Goal: Information Seeking & Learning: Learn about a topic

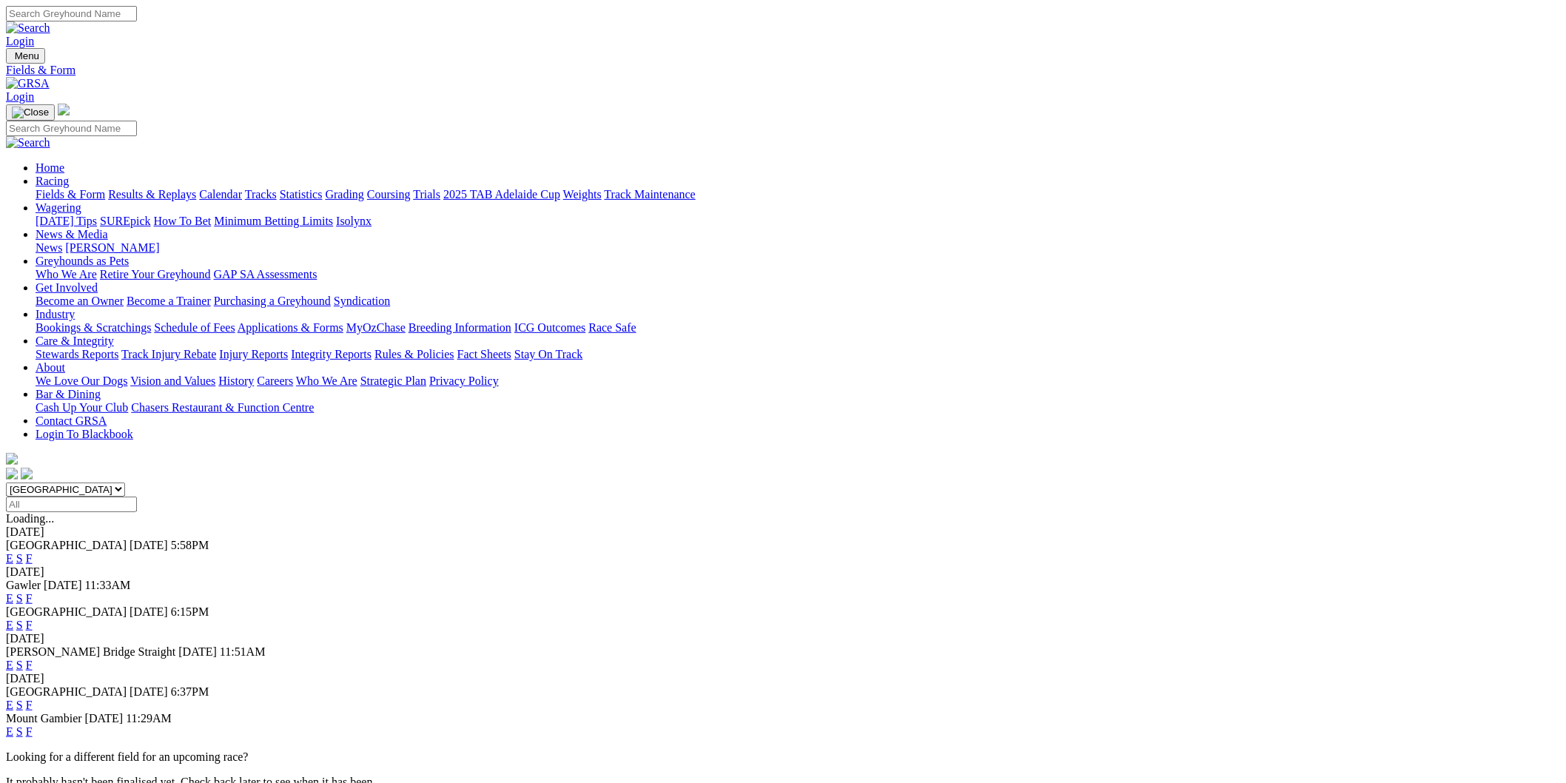
click at [125, 482] on select "[GEOGRAPHIC_DATA] [GEOGRAPHIC_DATA] [GEOGRAPHIC_DATA] [GEOGRAPHIC_DATA] [GEOGRA…" at bounding box center [65, 489] width 119 height 14
select select "[GEOGRAPHIC_DATA]"
click at [125, 482] on select "South Australia New South Wales Northern Territory Queensland Tasmania Victoria…" at bounding box center [65, 489] width 119 height 14
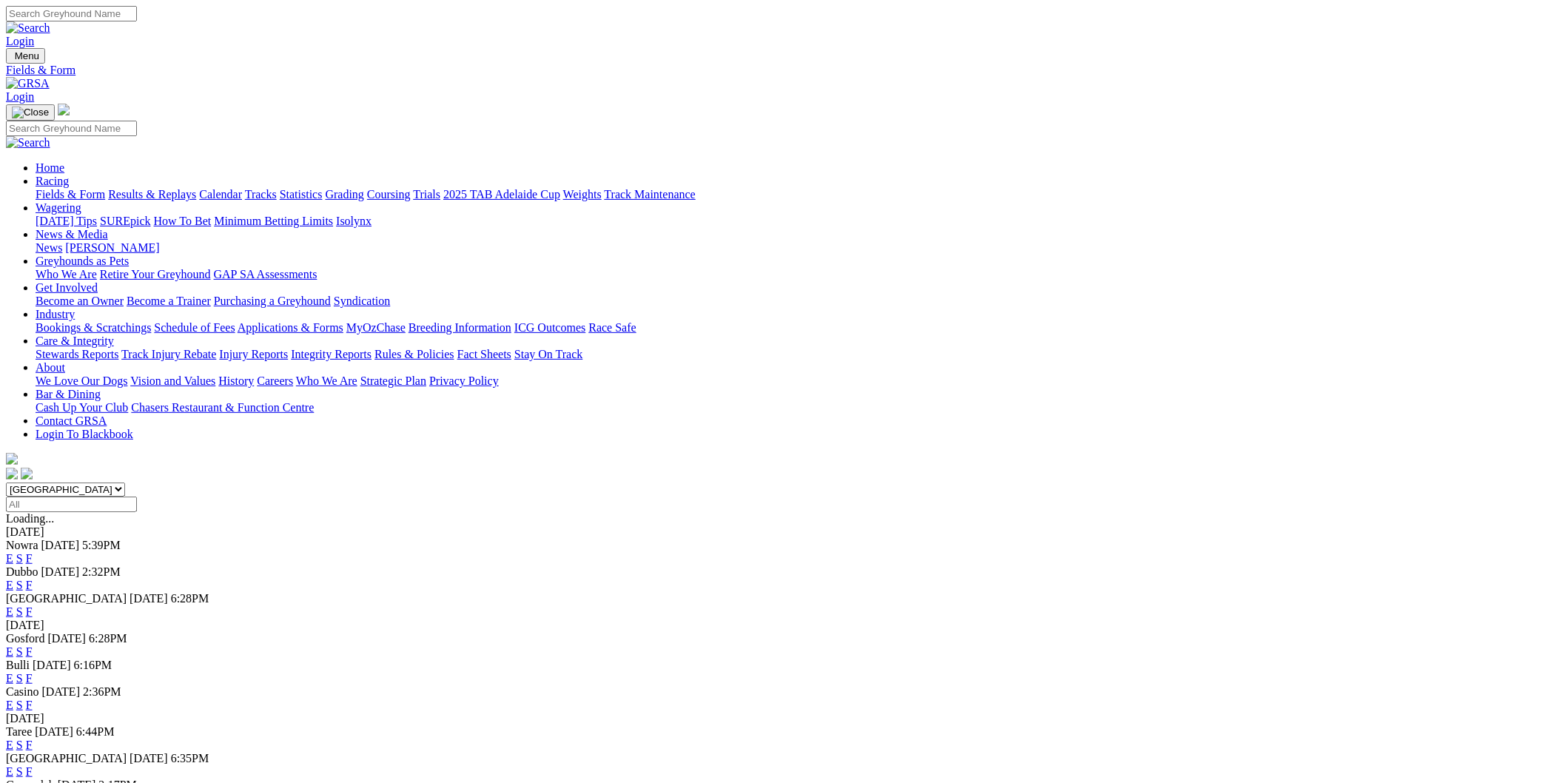
click at [13, 552] on link "E" at bounding box center [9, 558] width 7 height 13
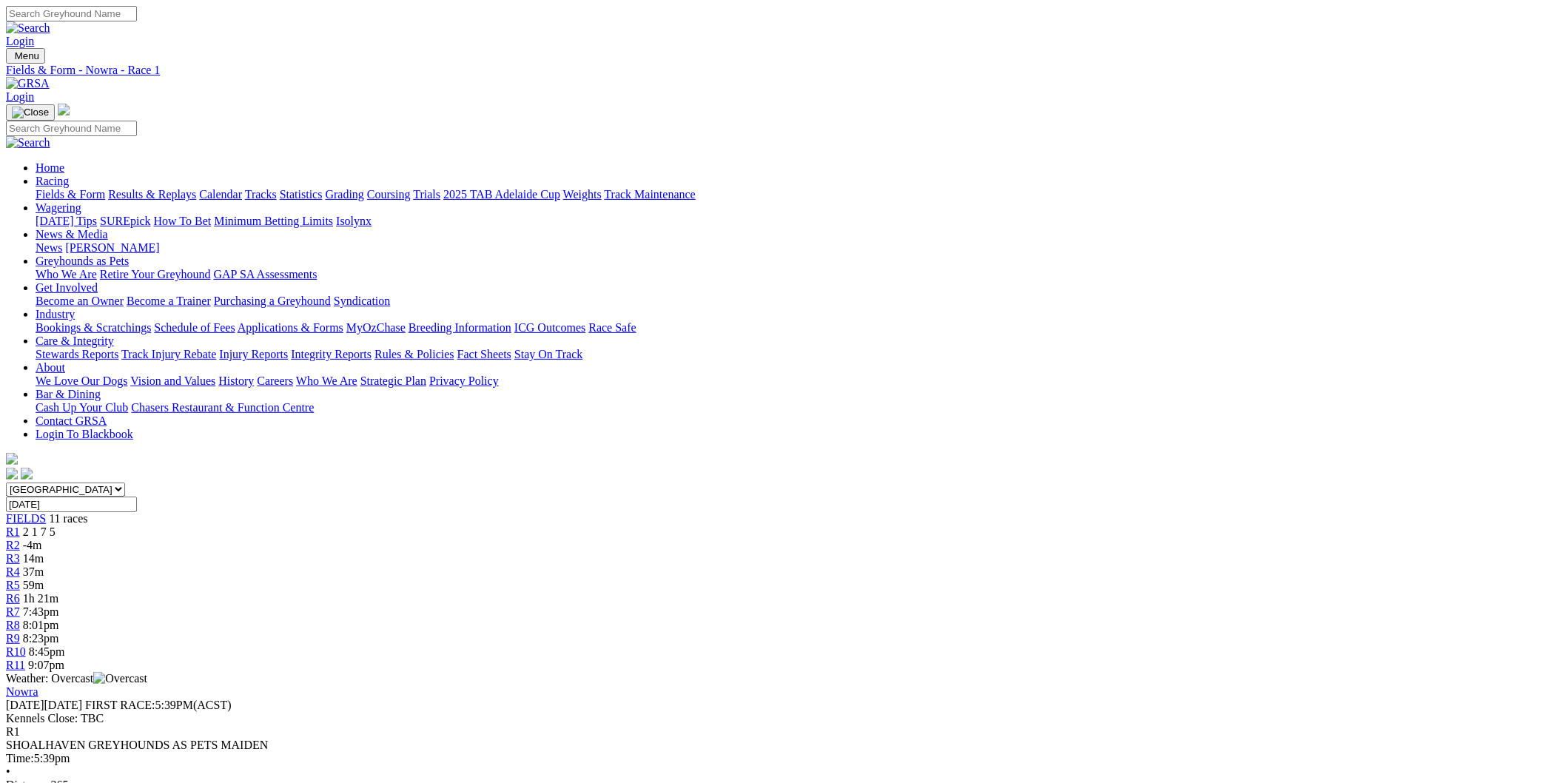
click at [20, 552] on span "R3" at bounding box center [13, 558] width 14 height 13
click at [44, 565] on span "37m" at bounding box center [33, 571] width 21 height 13
click at [20, 579] on link "R5" at bounding box center [13, 585] width 14 height 13
click at [20, 592] on span "R6" at bounding box center [13, 598] width 14 height 13
click at [20, 605] on link "R7" at bounding box center [13, 611] width 14 height 13
